Goal: Obtain resource: Download file/media

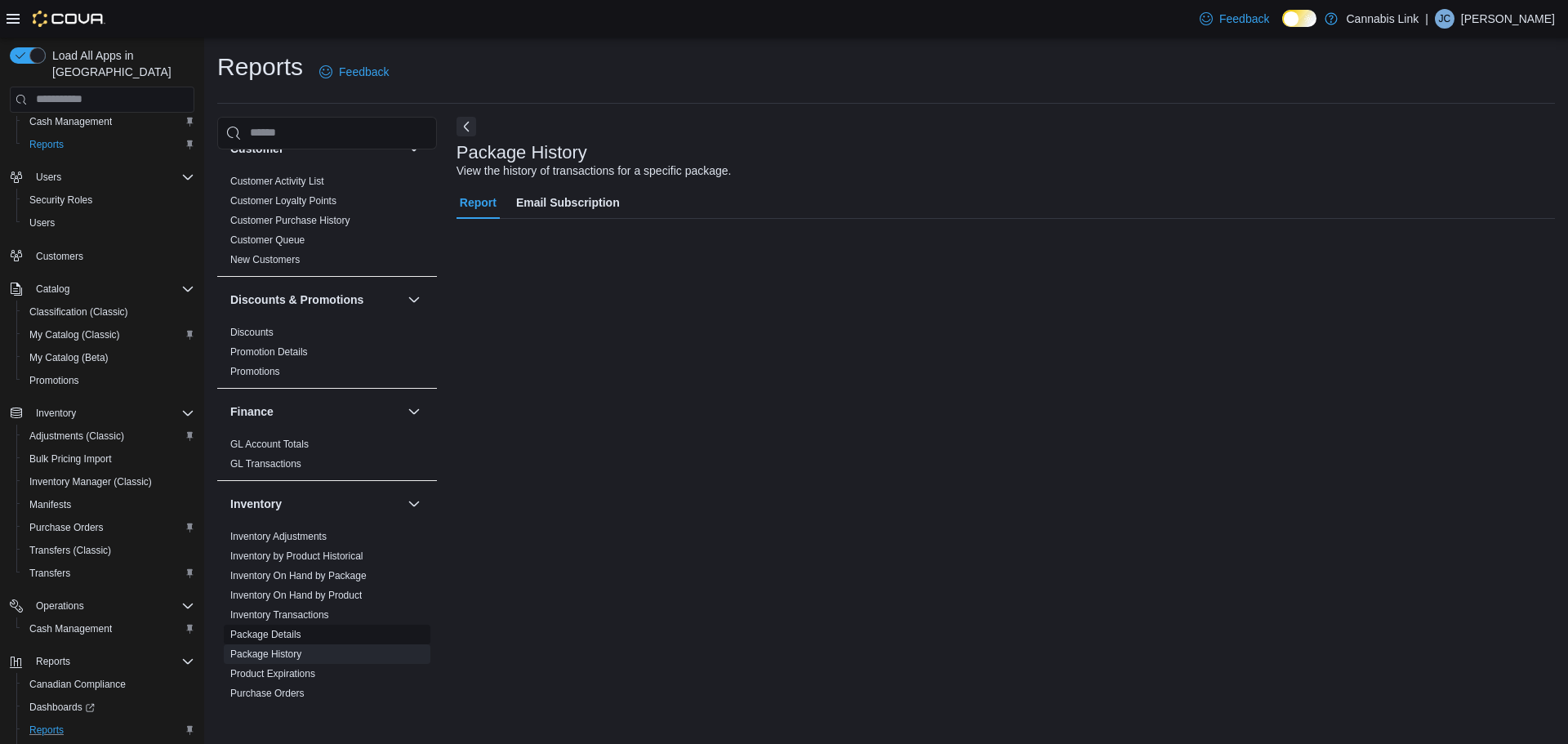
scroll to position [163, 0]
click at [336, 597] on link "Inventory On Hand by Product" at bounding box center [296, 595] width 132 height 11
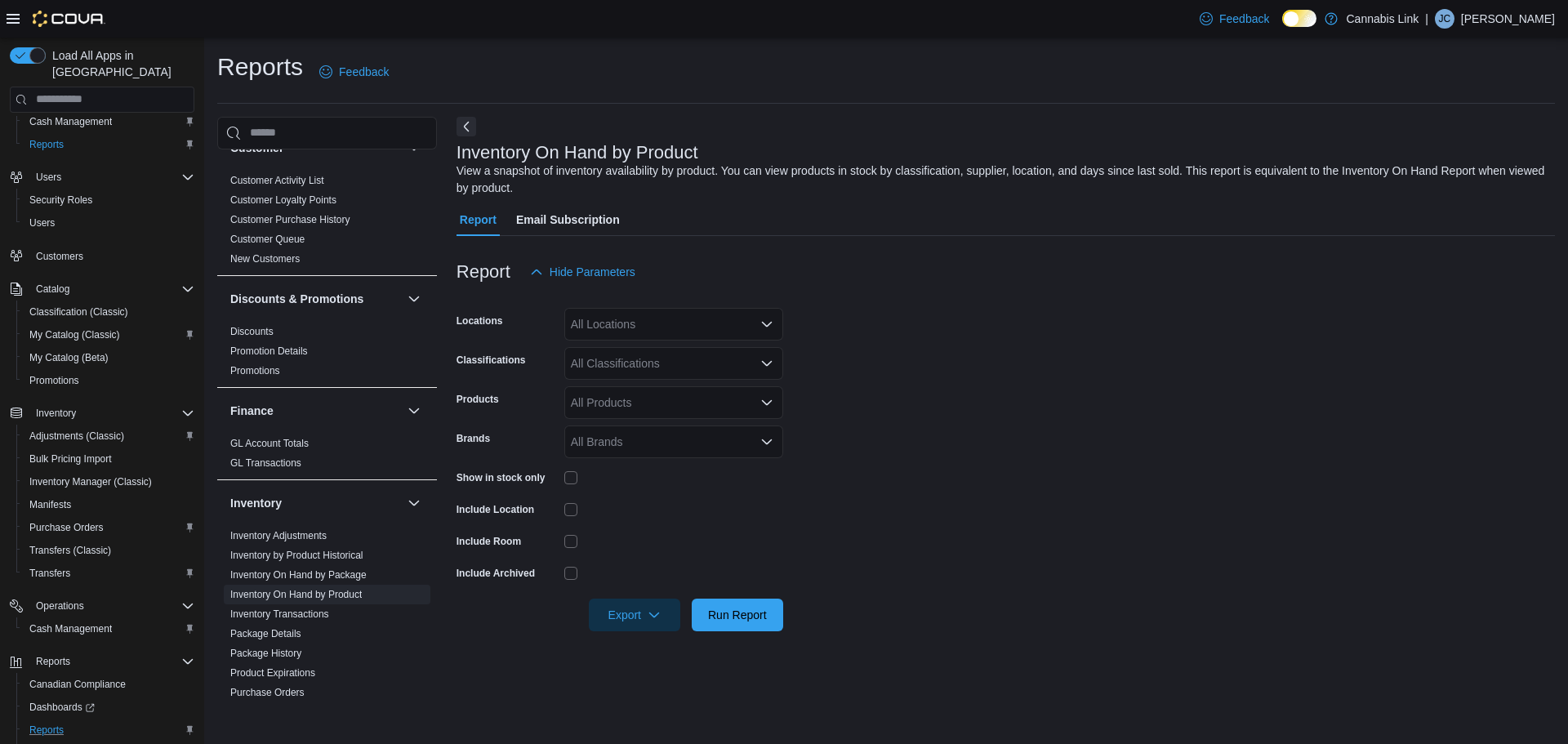
click at [660, 322] on div "All Locations" at bounding box center [674, 324] width 219 height 33
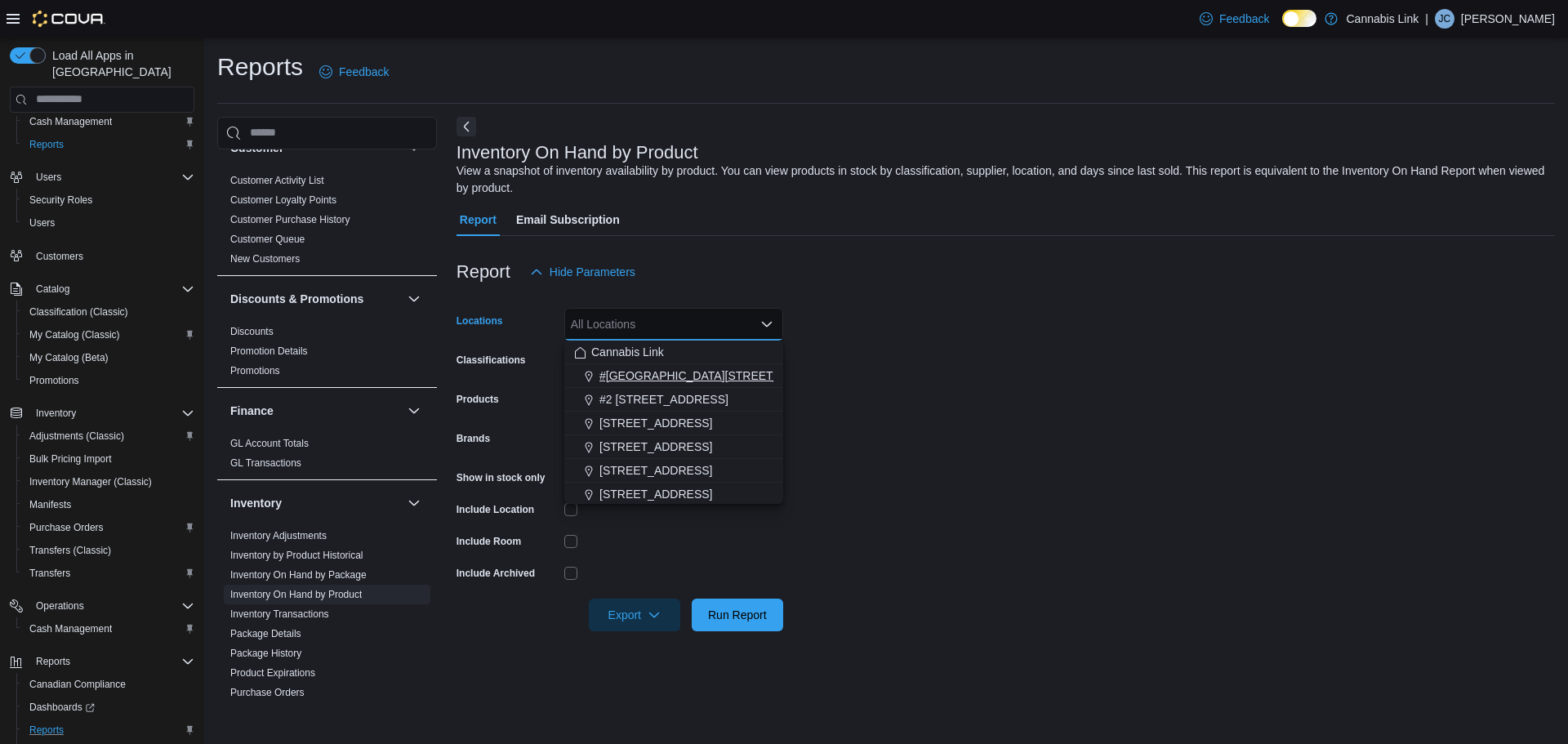
click at [699, 370] on span "#[GEOGRAPHIC_DATA][STREET_ADDRESS]" at bounding box center [719, 375] width 239 height 16
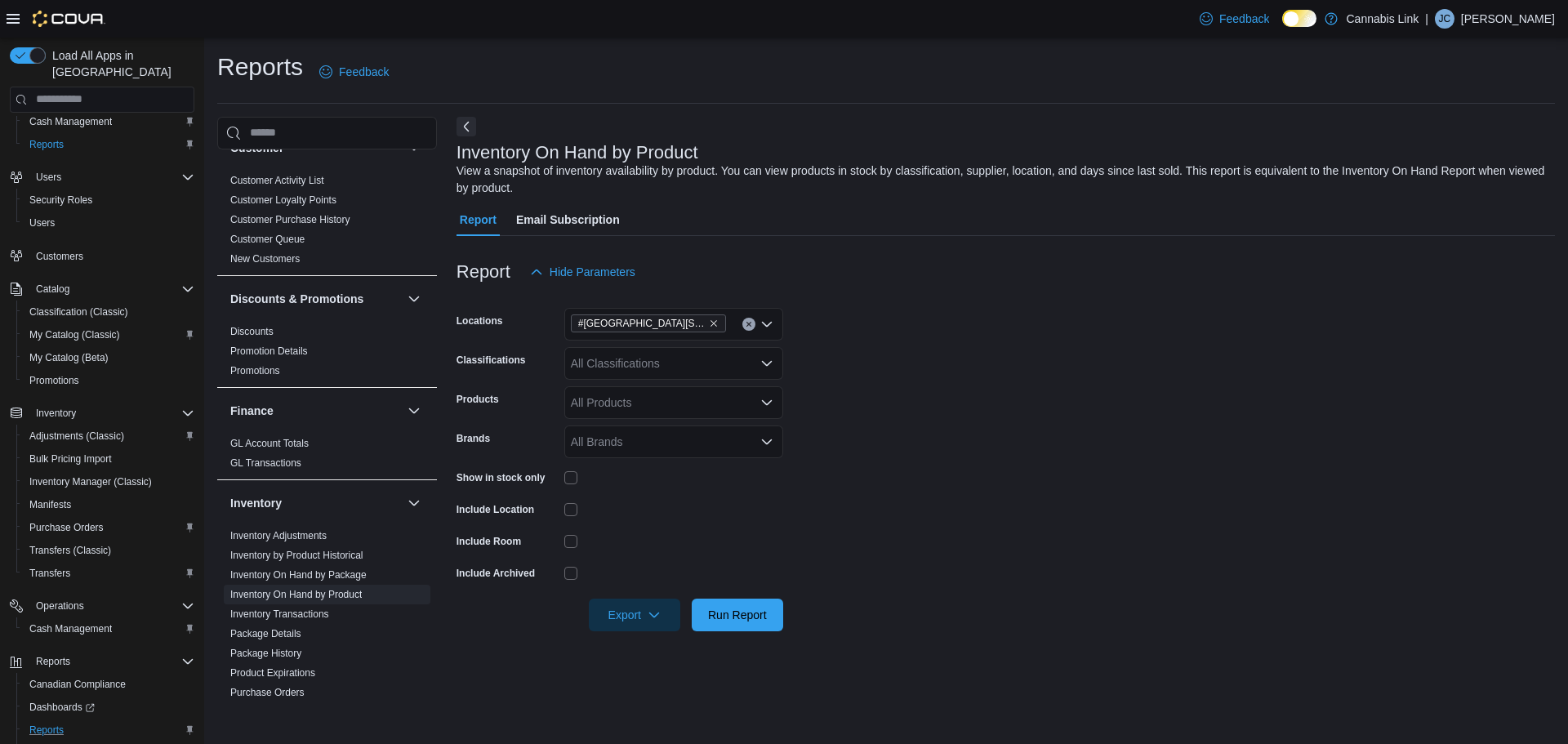
click at [944, 417] on form "Locations #1 [STREET_ADDRESS] Classifications All Classifications Products All …" at bounding box center [1006, 459] width 1099 height 343
click at [624, 612] on span "Export" at bounding box center [634, 613] width 72 height 33
click at [635, 507] on button "Export to Excel" at bounding box center [637, 517] width 93 height 33
